Goal: Information Seeking & Learning: Learn about a topic

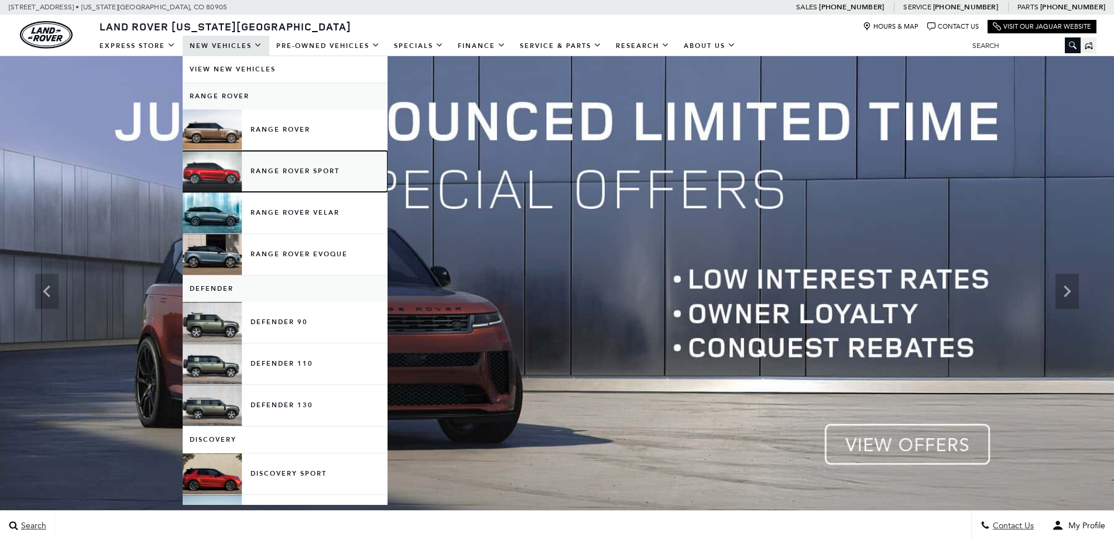
click at [258, 151] on link "Range Rover Sport" at bounding box center [285, 171] width 205 height 41
click at [303, 173] on link "Range Rover Sport" at bounding box center [285, 171] width 205 height 41
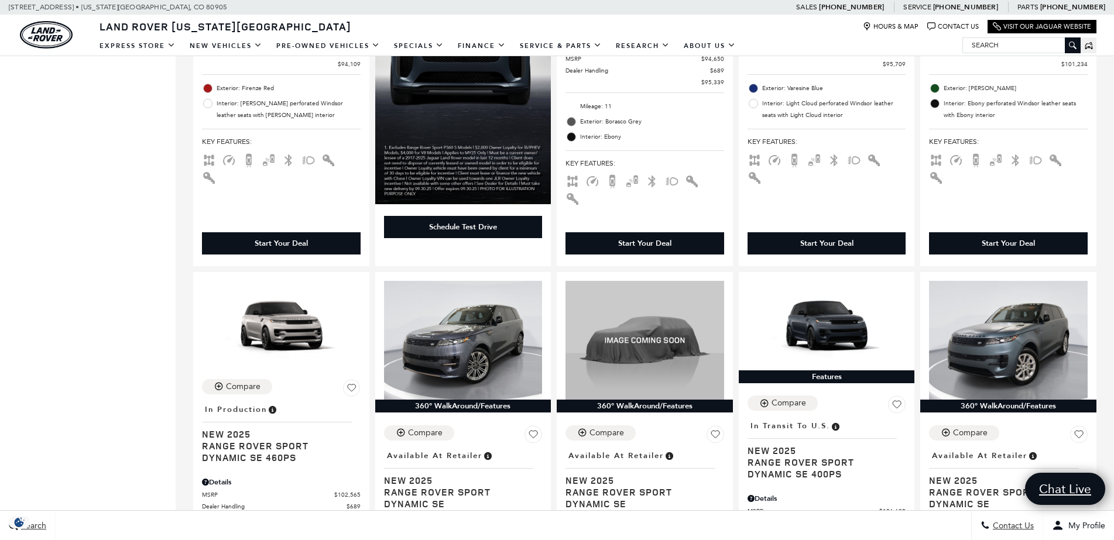
scroll to position [1568, 0]
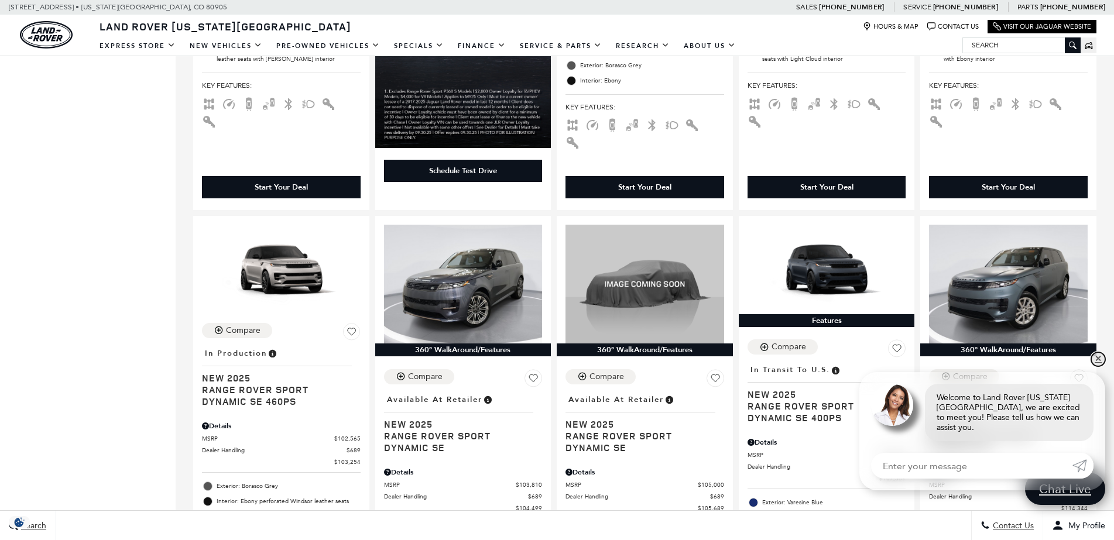
click at [1099, 367] on link "✕" at bounding box center [1098, 359] width 14 height 14
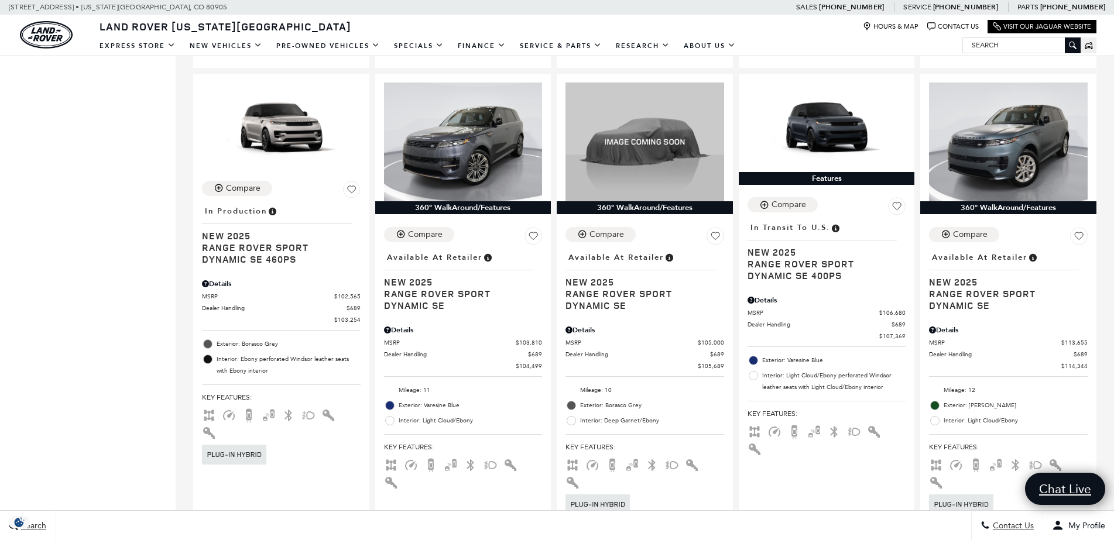
scroll to position [1639, 0]
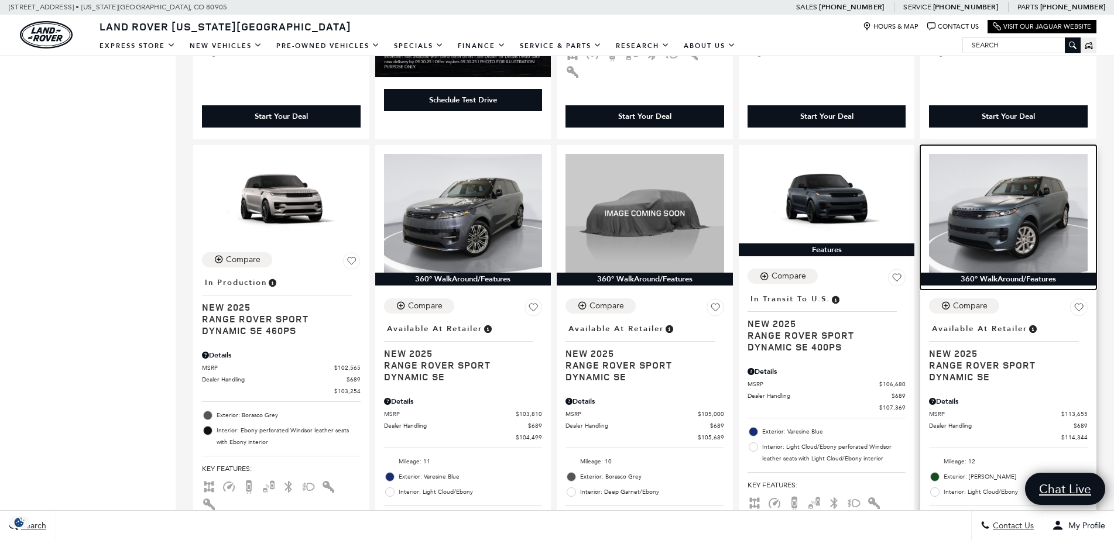
click at [1037, 190] on img at bounding box center [1008, 213] width 159 height 119
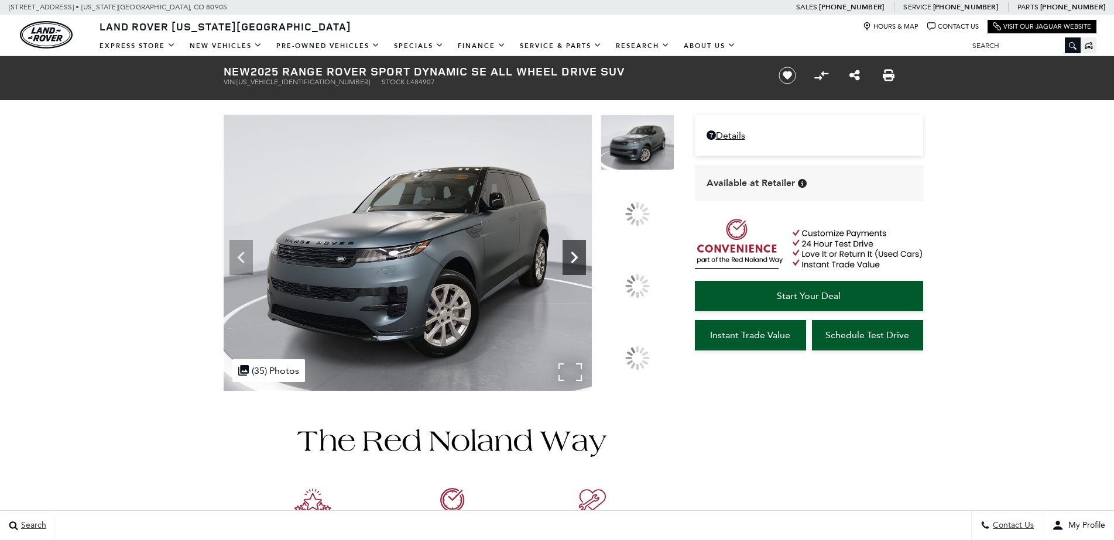
click at [645, 279] on div at bounding box center [637, 286] width 25 height 25
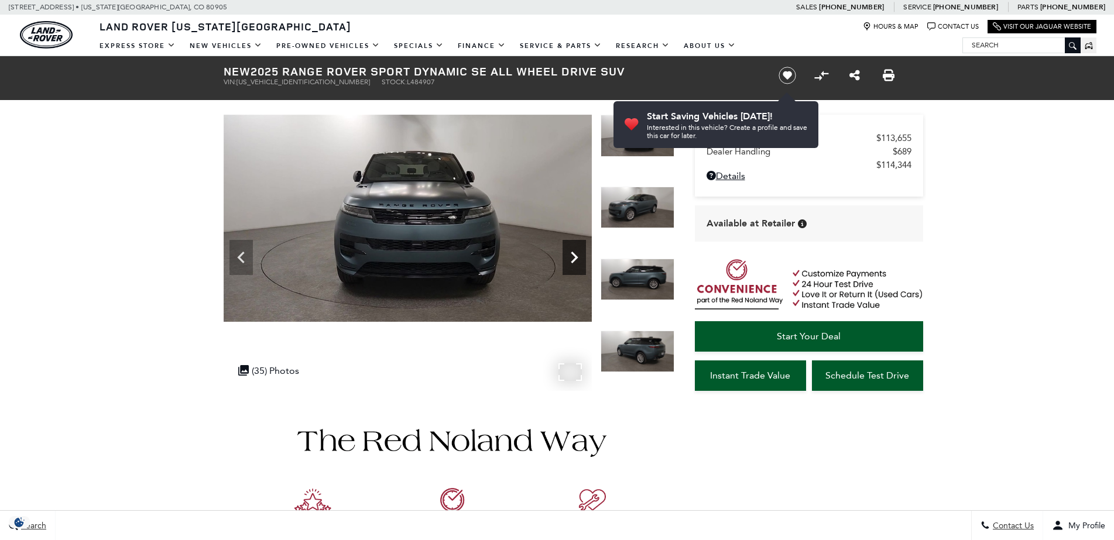
click at [573, 260] on icon "Next" at bounding box center [574, 258] width 7 height 12
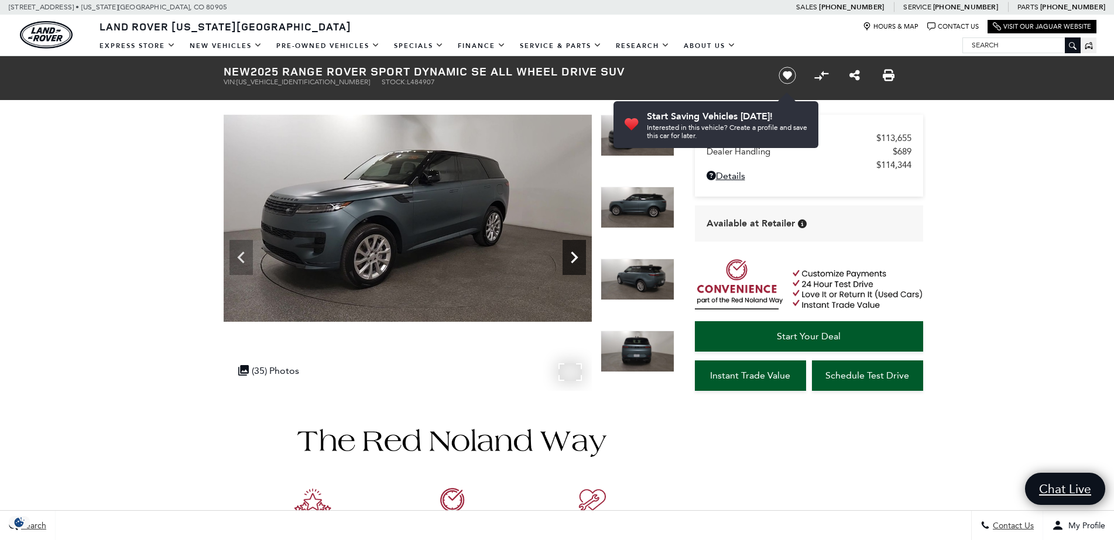
click at [573, 260] on icon "Next" at bounding box center [574, 258] width 7 height 12
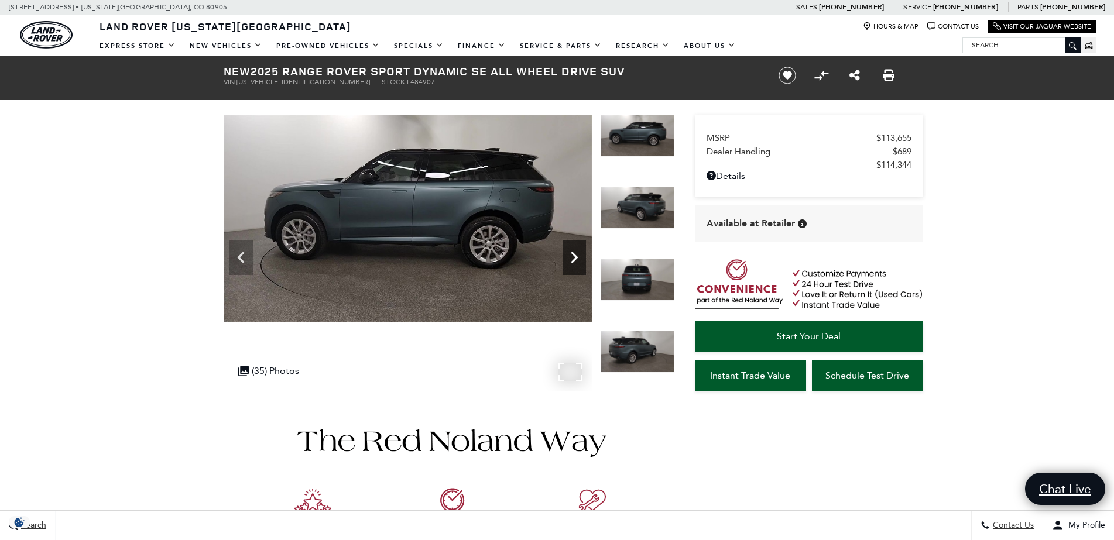
click at [573, 260] on icon "Next" at bounding box center [574, 258] width 7 height 12
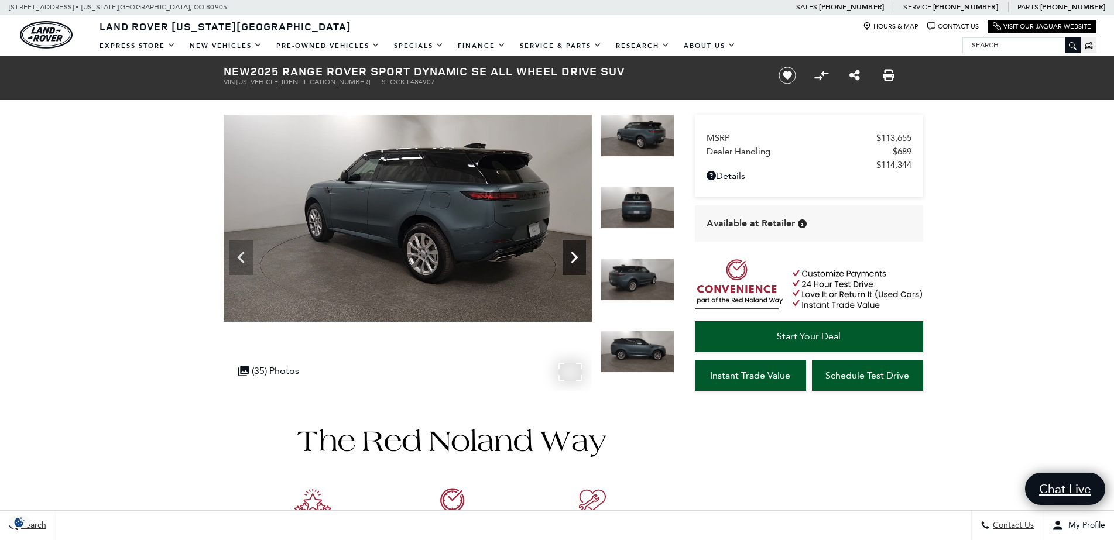
click at [573, 260] on icon "Next" at bounding box center [574, 258] width 7 height 12
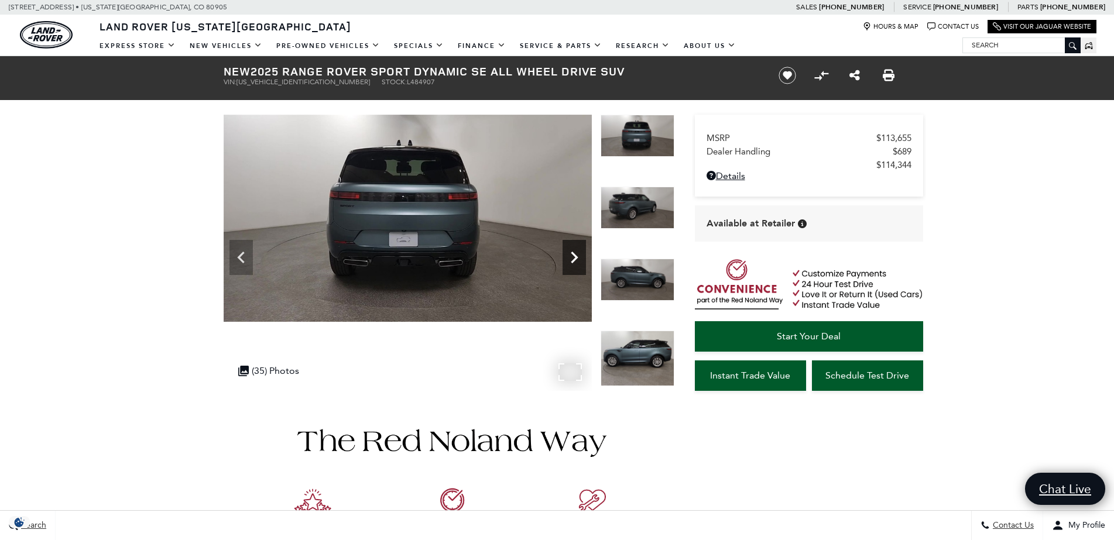
click at [573, 260] on icon "Next" at bounding box center [574, 258] width 7 height 12
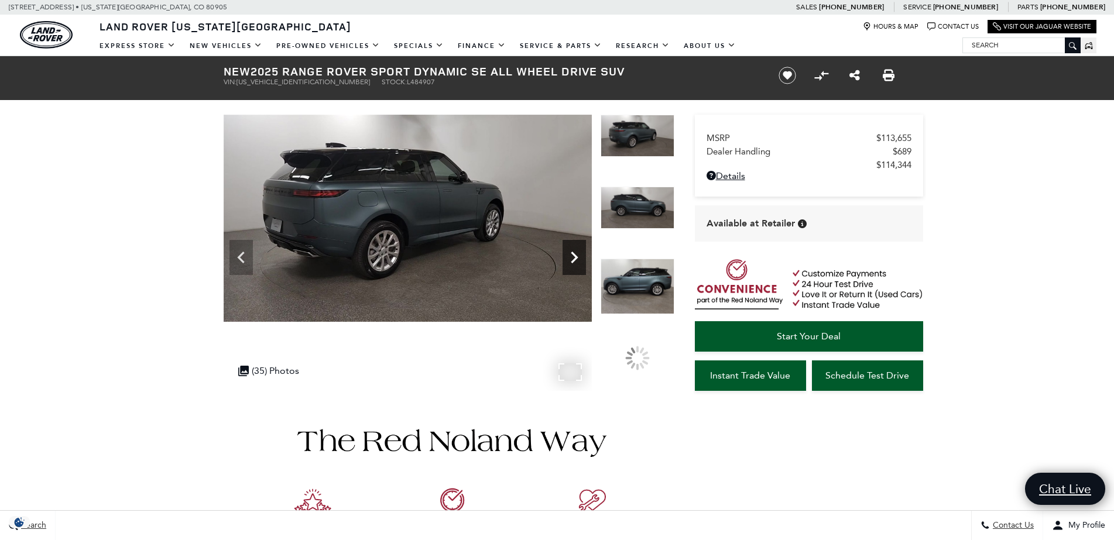
click at [573, 260] on icon "Next" at bounding box center [574, 258] width 7 height 12
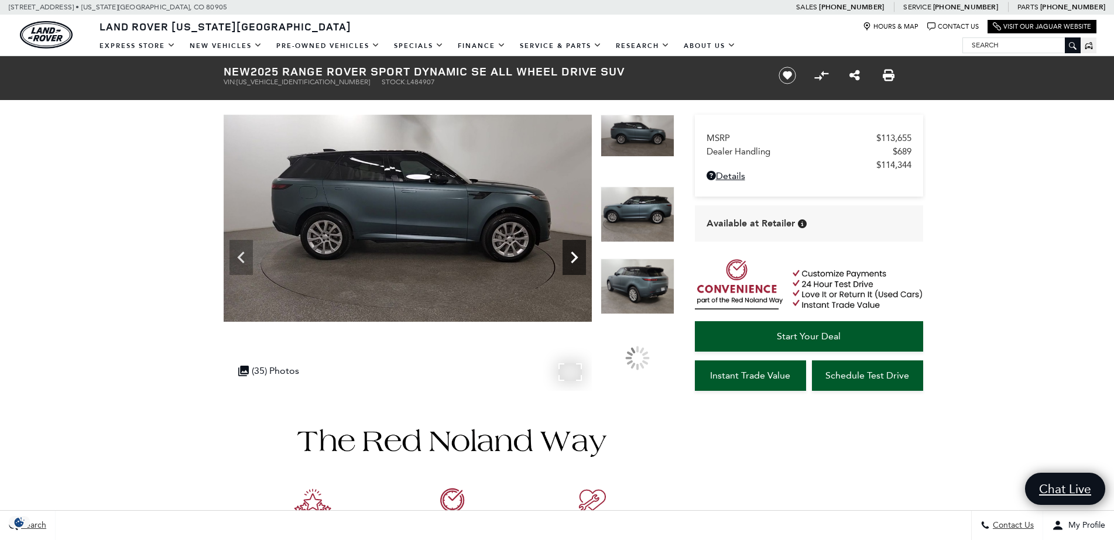
click at [572, 259] on icon "Next" at bounding box center [574, 257] width 23 height 23
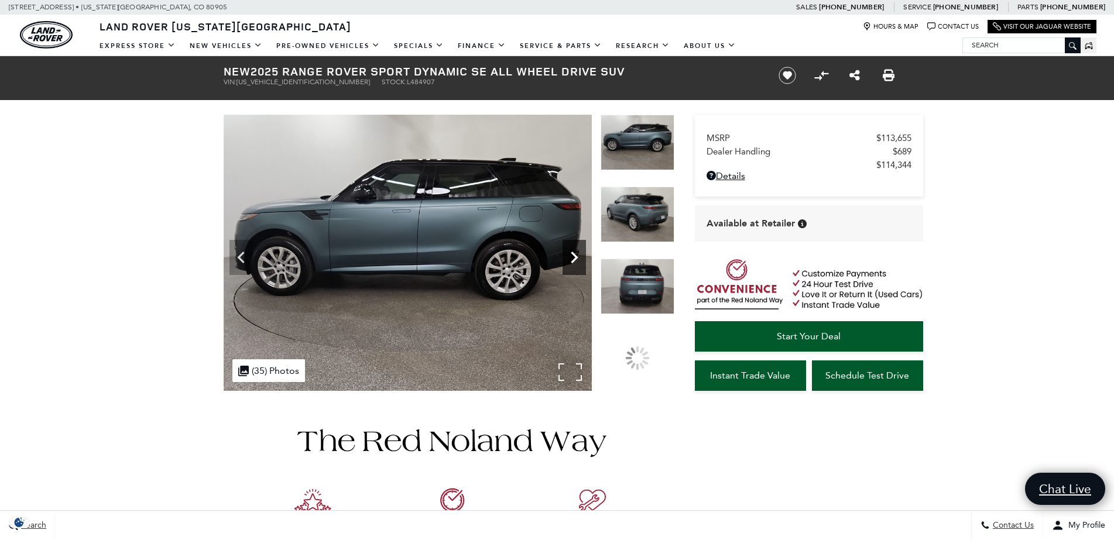
click at [572, 259] on icon "Next" at bounding box center [574, 257] width 23 height 23
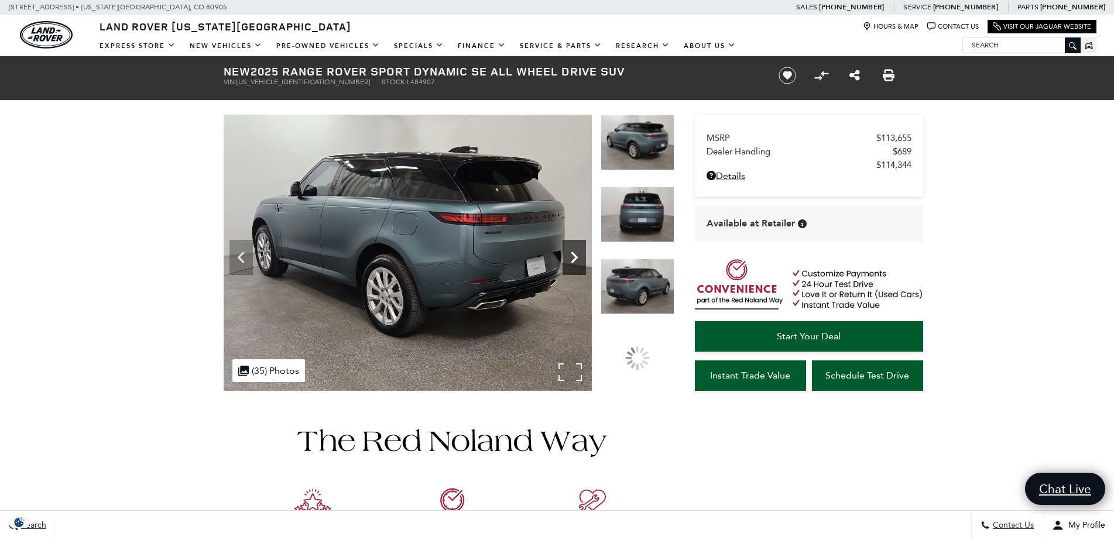
click at [571, 259] on icon "Next" at bounding box center [574, 257] width 23 height 23
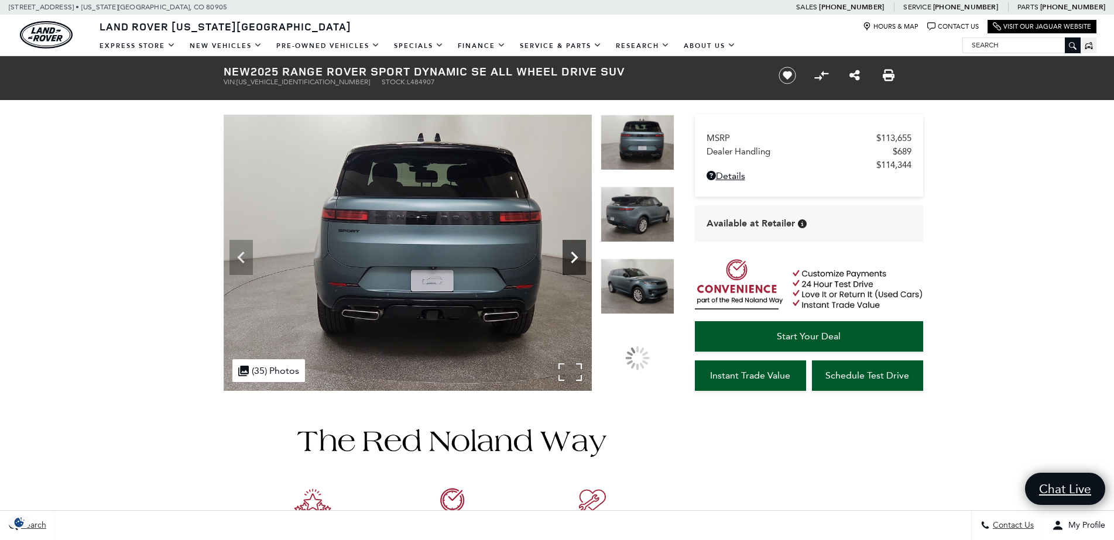
click at [571, 258] on icon "Next" at bounding box center [574, 257] width 23 height 23
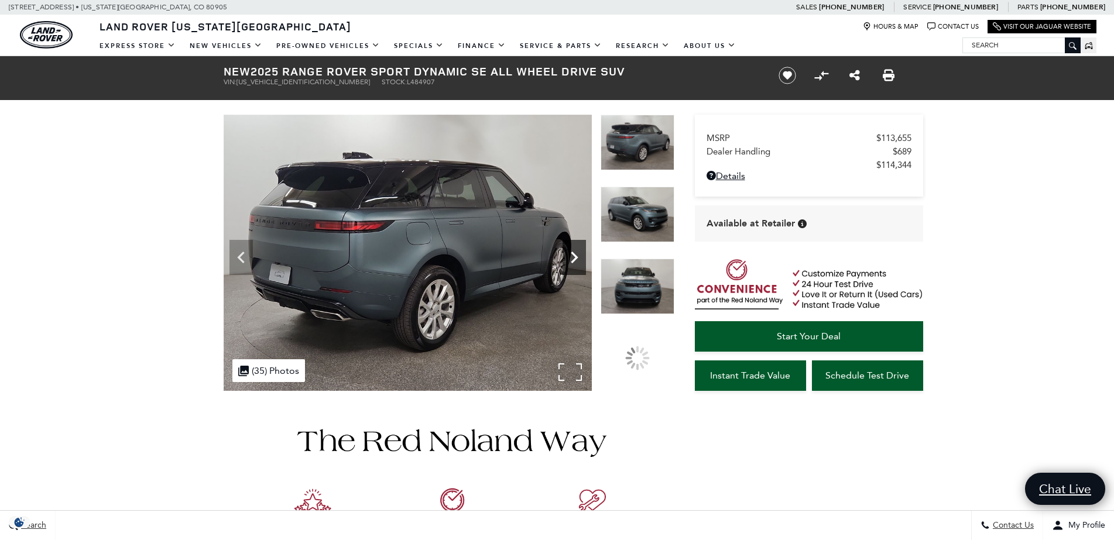
click at [571, 258] on icon "Next" at bounding box center [574, 257] width 23 height 23
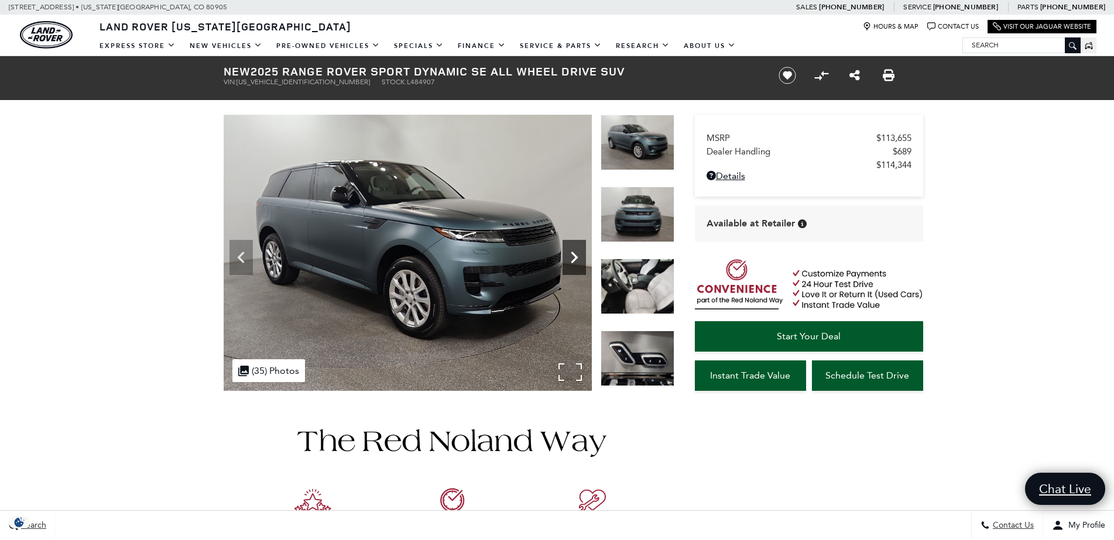
click at [571, 258] on icon "Next" at bounding box center [574, 257] width 23 height 23
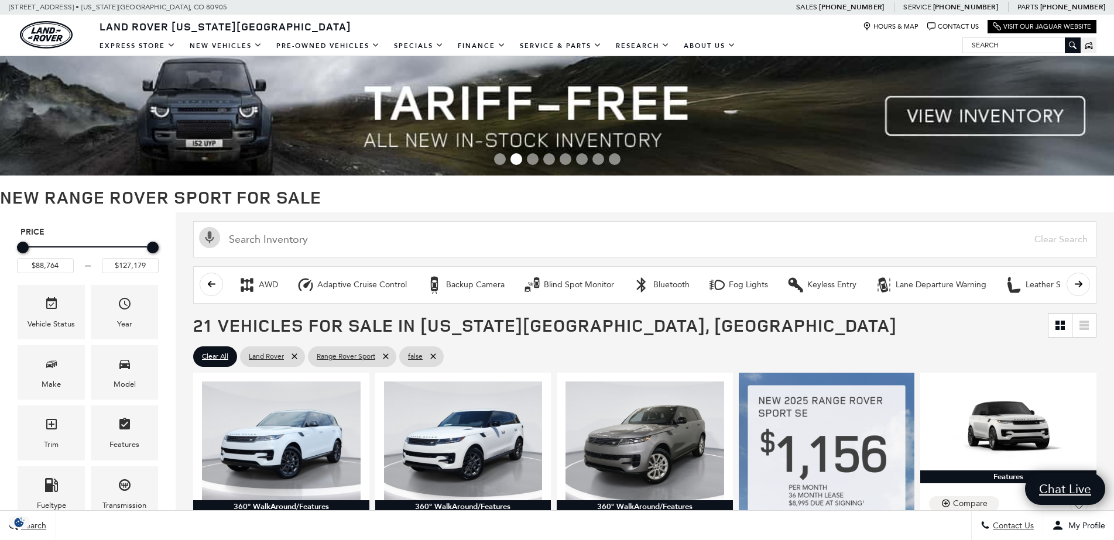
scroll to position [1639, 0]
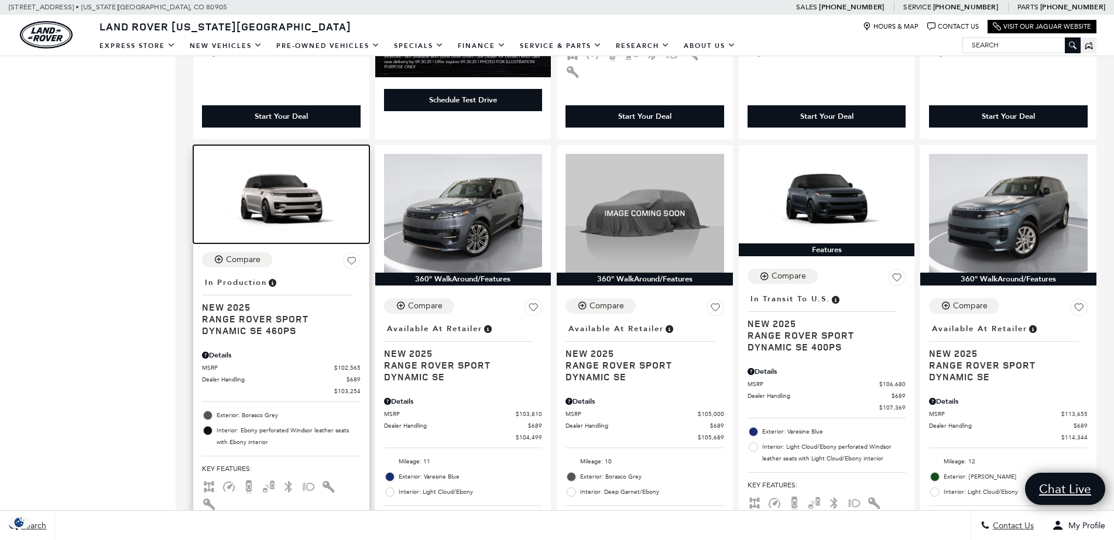
click at [304, 174] on img at bounding box center [281, 198] width 159 height 89
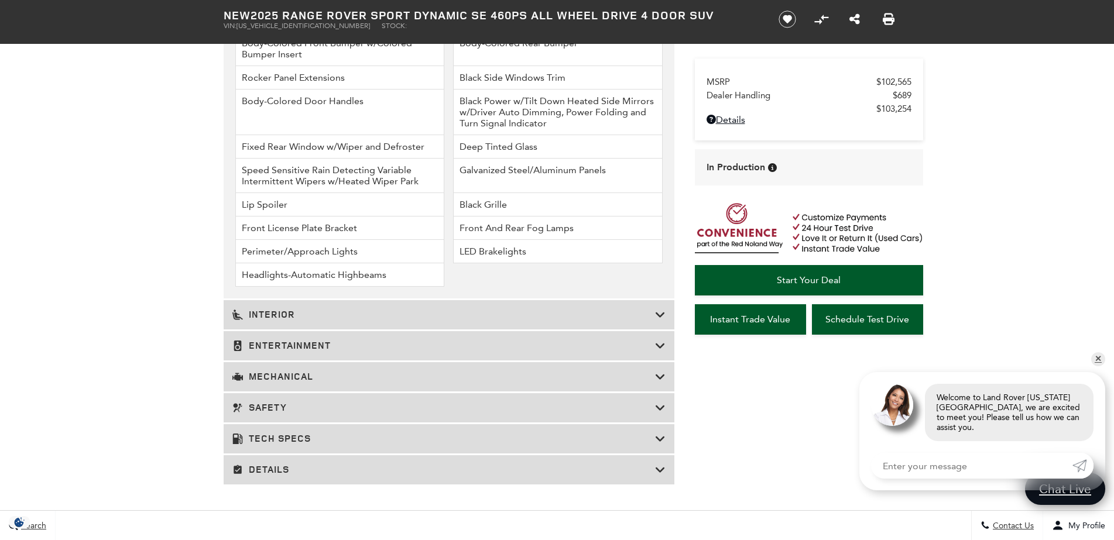
scroll to position [1552, 0]
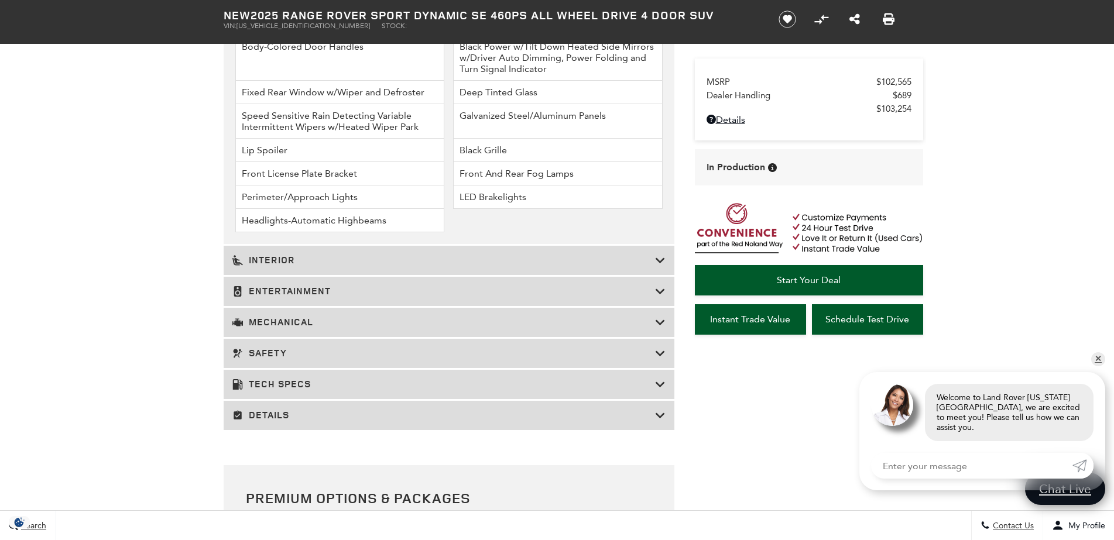
click at [484, 326] on h3 "Mechanical" at bounding box center [443, 323] width 423 height 12
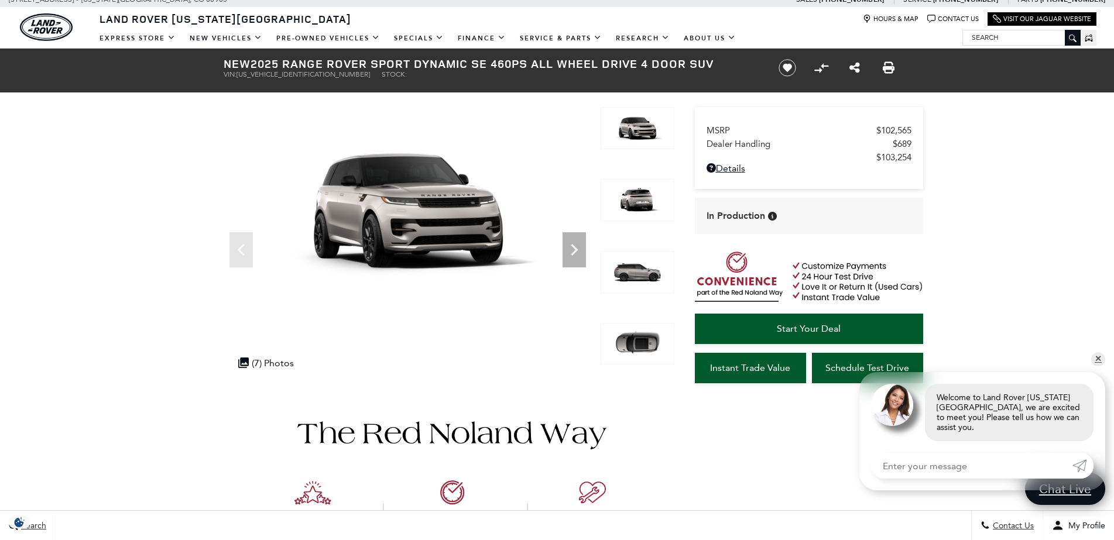
scroll to position [0, 0]
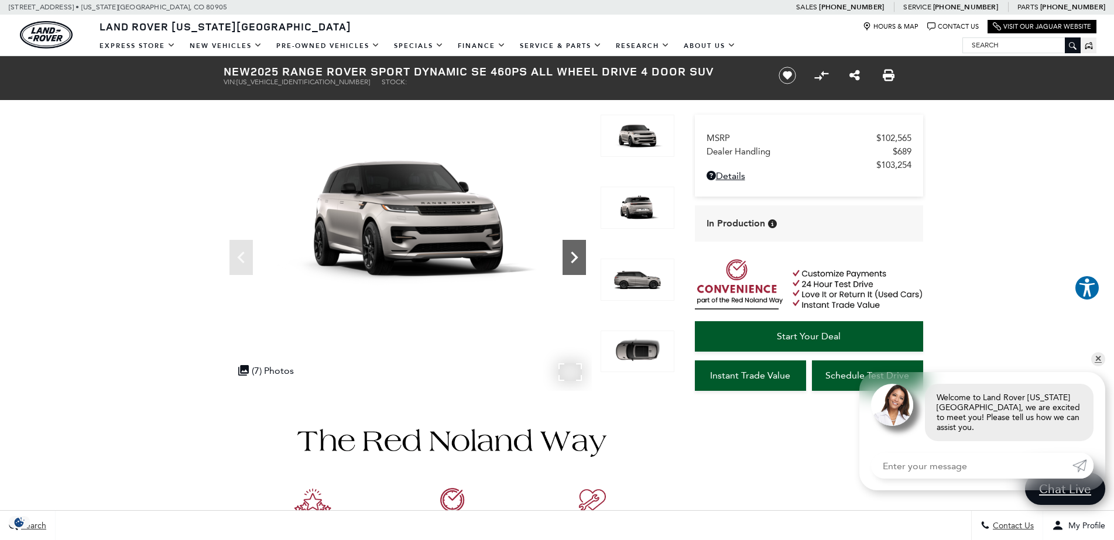
click at [571, 256] on icon "Next" at bounding box center [574, 257] width 23 height 23
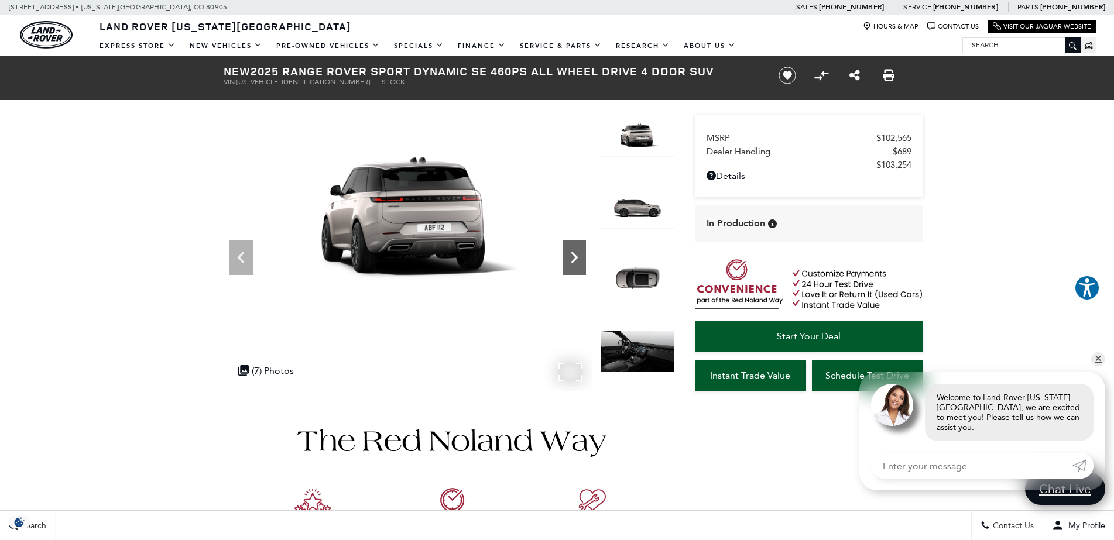
click at [571, 256] on icon "Next" at bounding box center [574, 257] width 23 height 23
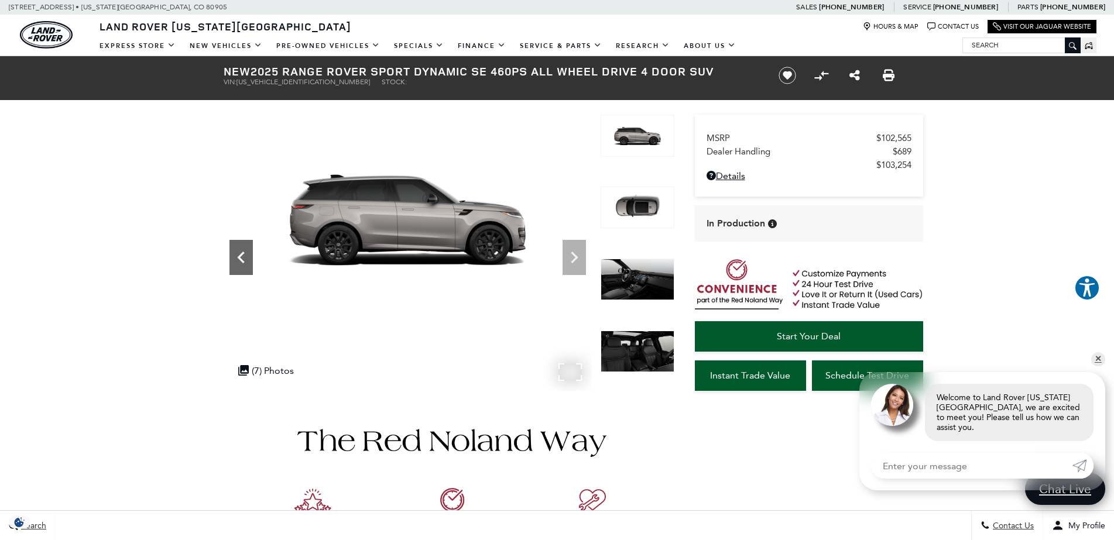
click at [235, 246] on icon "Previous" at bounding box center [241, 257] width 23 height 23
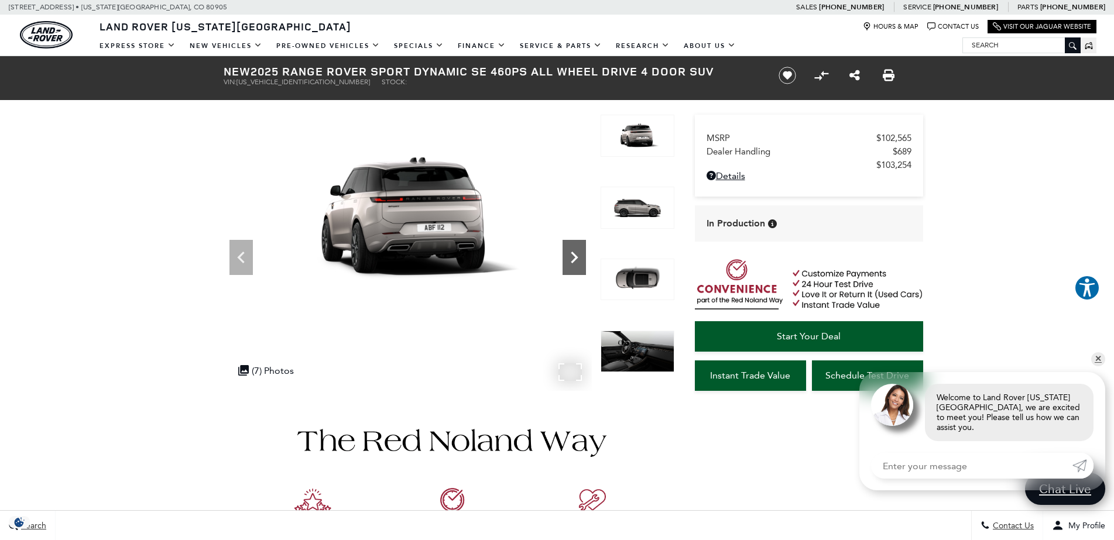
click at [577, 255] on icon "Next" at bounding box center [574, 257] width 23 height 23
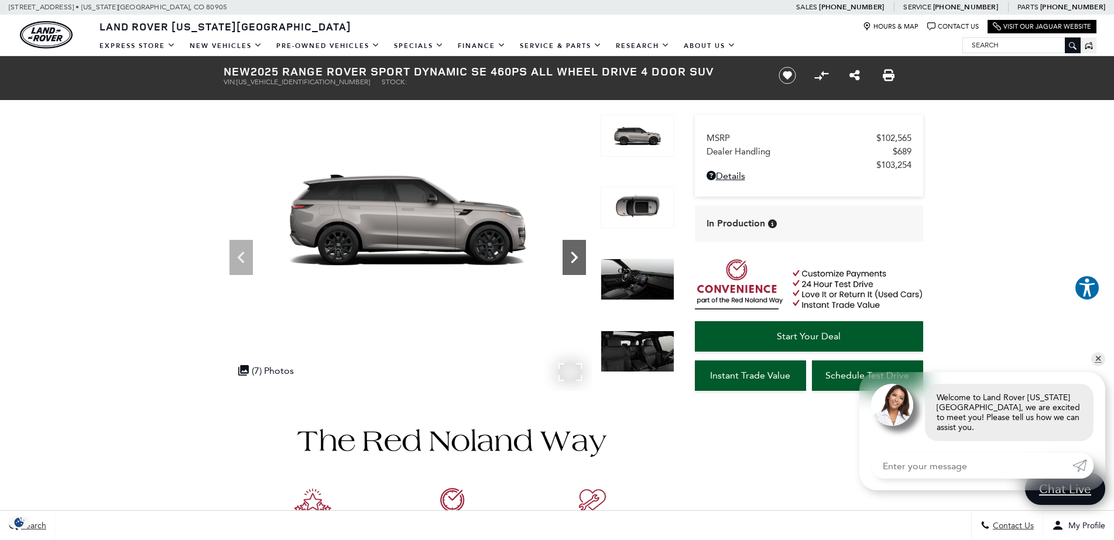
click at [577, 255] on icon "Next" at bounding box center [574, 257] width 23 height 23
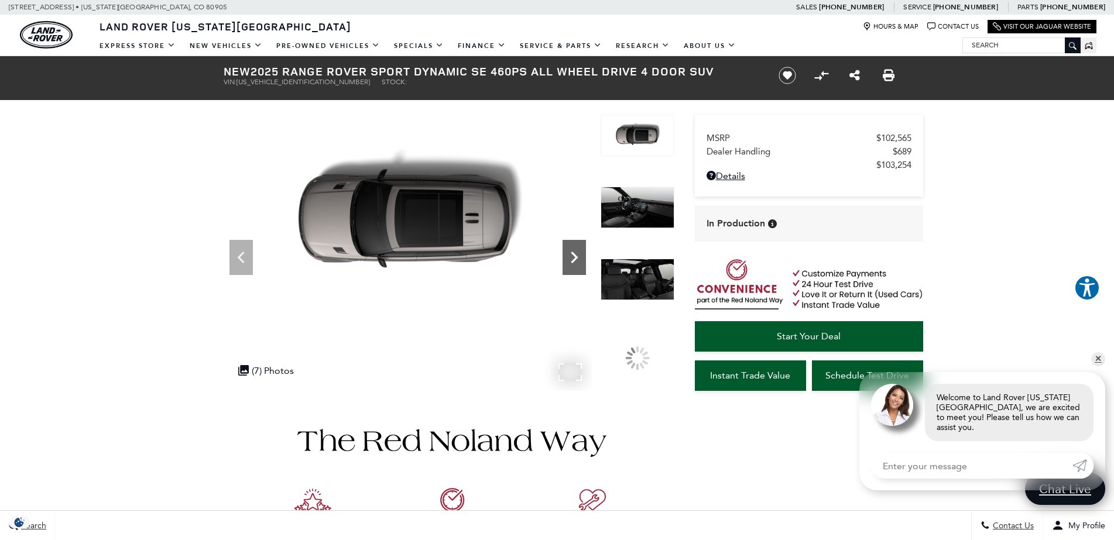
click at [577, 255] on icon "Next" at bounding box center [574, 257] width 23 height 23
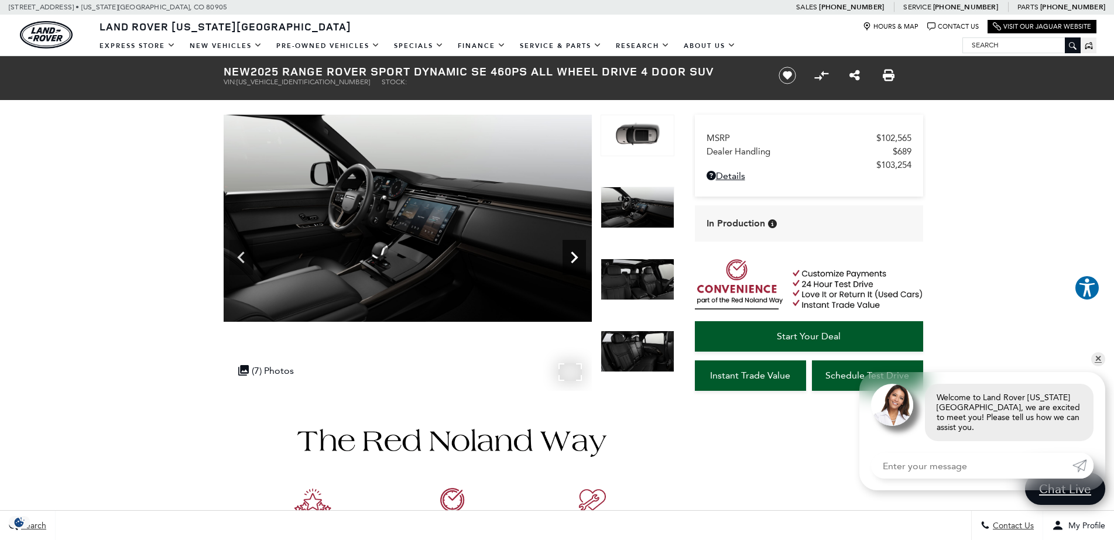
click at [577, 255] on icon "Next" at bounding box center [574, 257] width 23 height 23
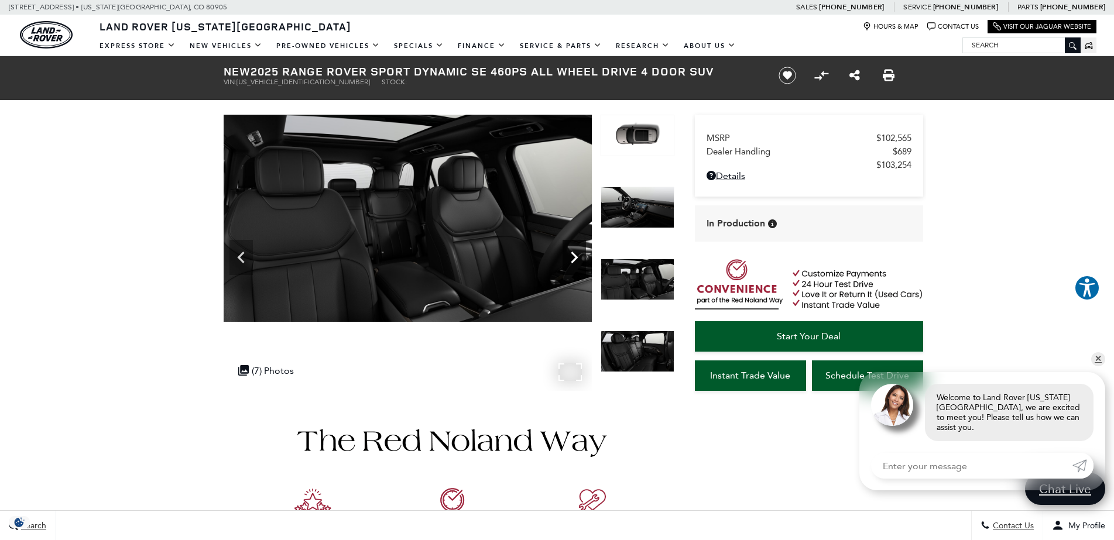
click at [577, 255] on icon "Next" at bounding box center [574, 257] width 23 height 23
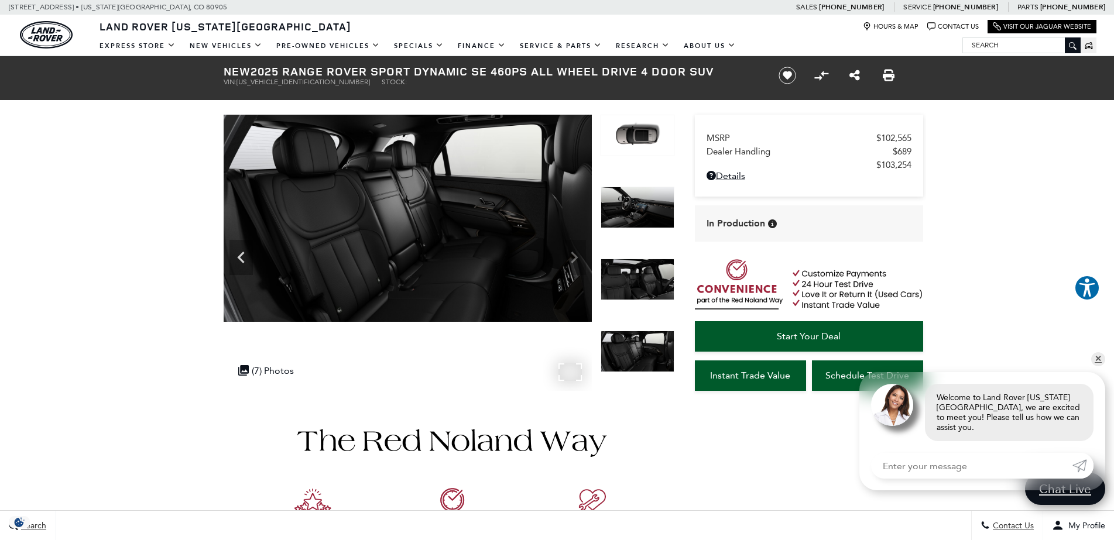
click at [577, 255] on img at bounding box center [408, 218] width 368 height 207
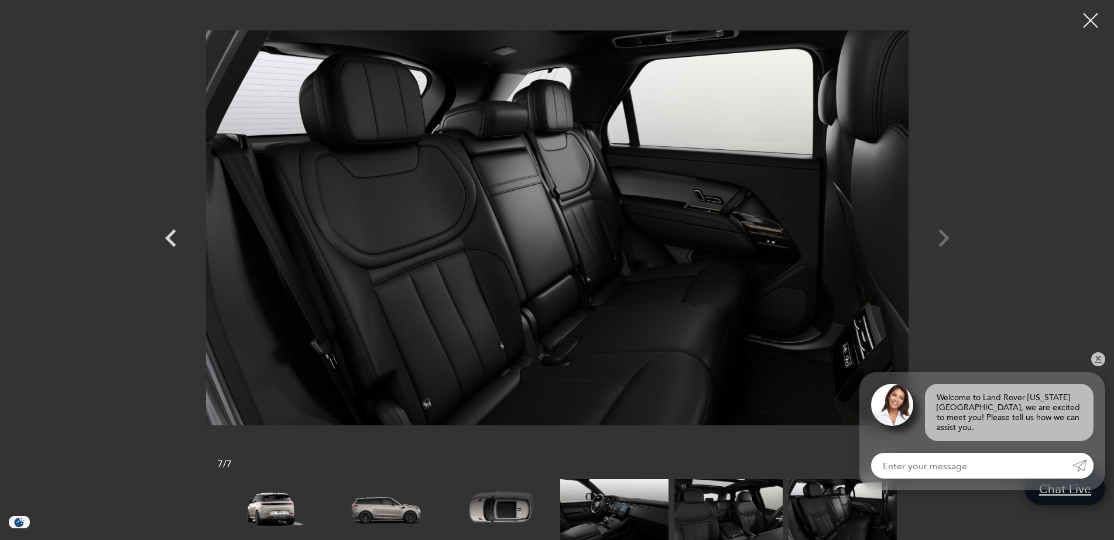
click at [943, 239] on div at bounding box center [558, 228] width 820 height 438
click at [1101, 365] on link "✕" at bounding box center [1098, 359] width 14 height 14
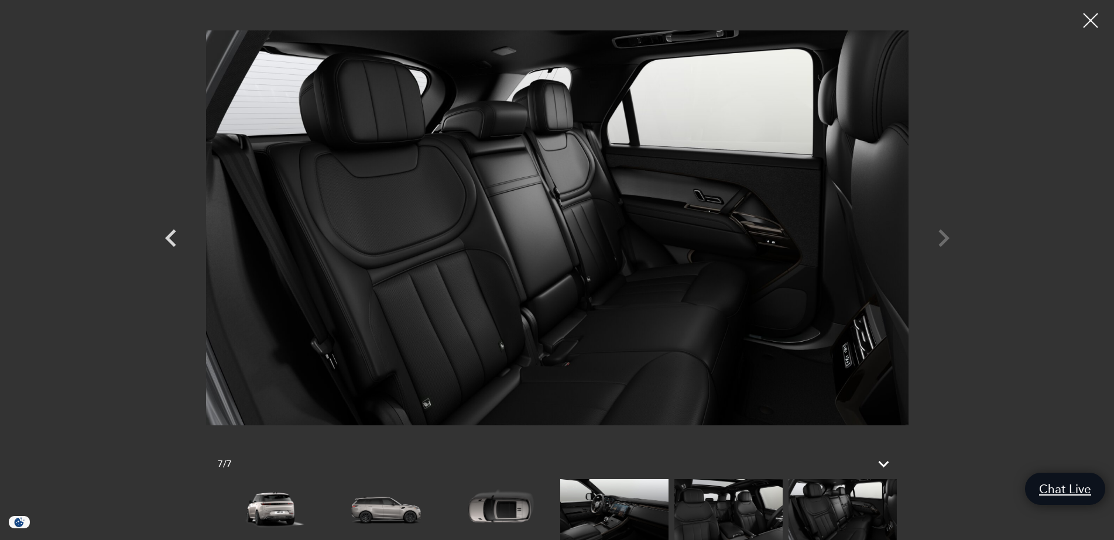
click at [943, 241] on div at bounding box center [558, 228] width 820 height 438
click at [1094, 22] on div at bounding box center [1090, 20] width 31 height 31
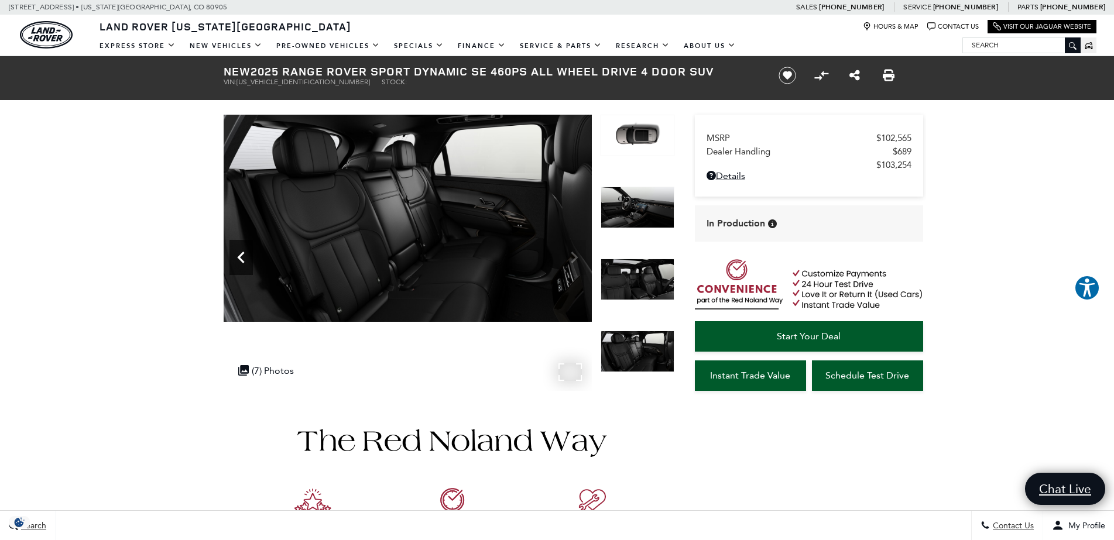
click at [241, 256] on icon "Previous" at bounding box center [240, 258] width 7 height 12
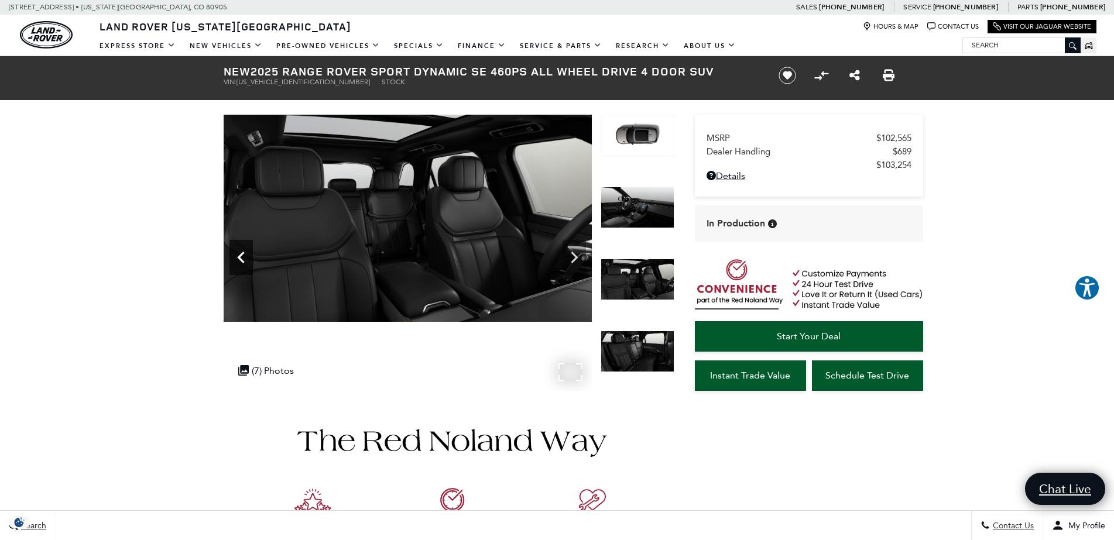
click at [241, 255] on icon "Previous" at bounding box center [240, 258] width 7 height 12
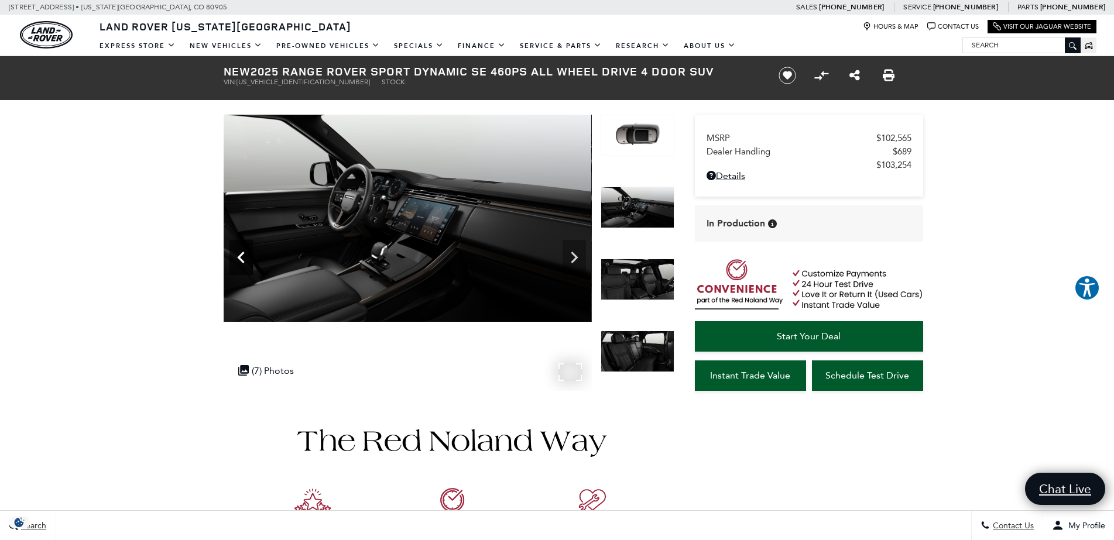
click at [240, 255] on icon "Previous" at bounding box center [240, 258] width 7 height 12
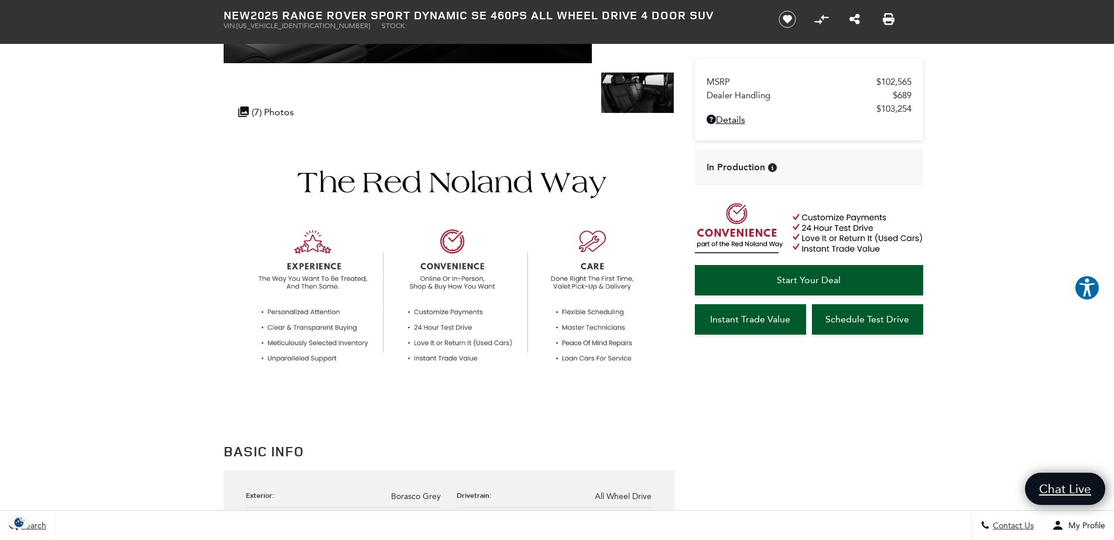
scroll to position [449, 0]
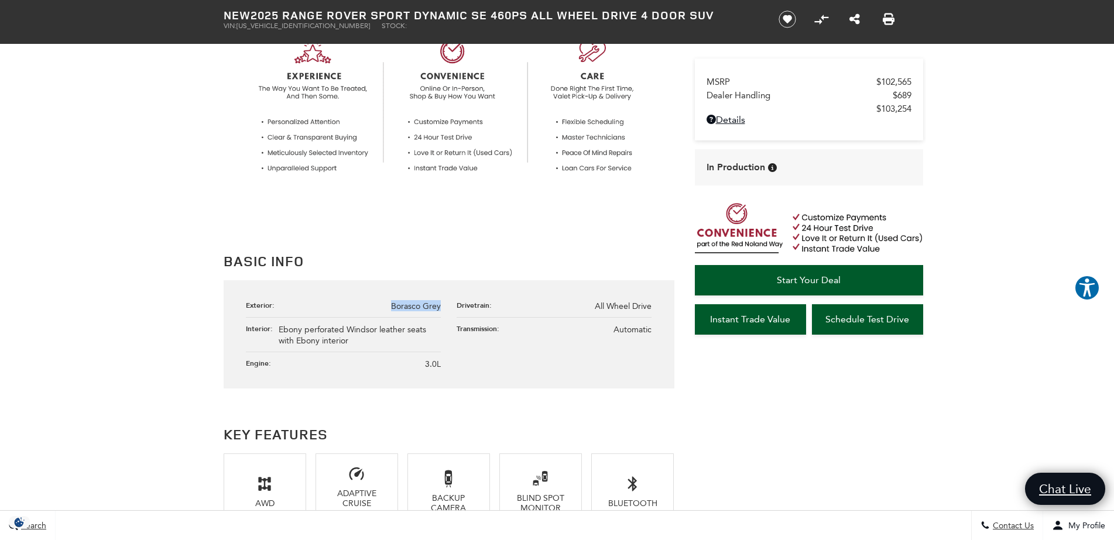
drag, startPoint x: 387, startPoint y: 304, endPoint x: 440, endPoint y: 305, distance: 52.7
click at [440, 305] on li "Exterior: Borasco Grey" at bounding box center [343, 305] width 195 height 23
copy span "Borasco Grey"
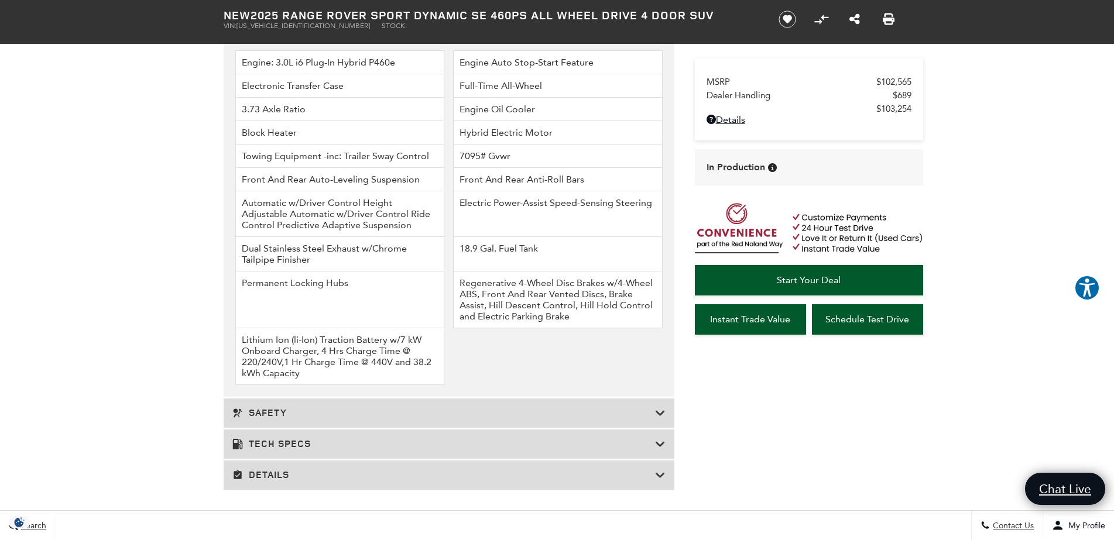
scroll to position [0, 0]
